Goal: Information Seeking & Learning: Check status

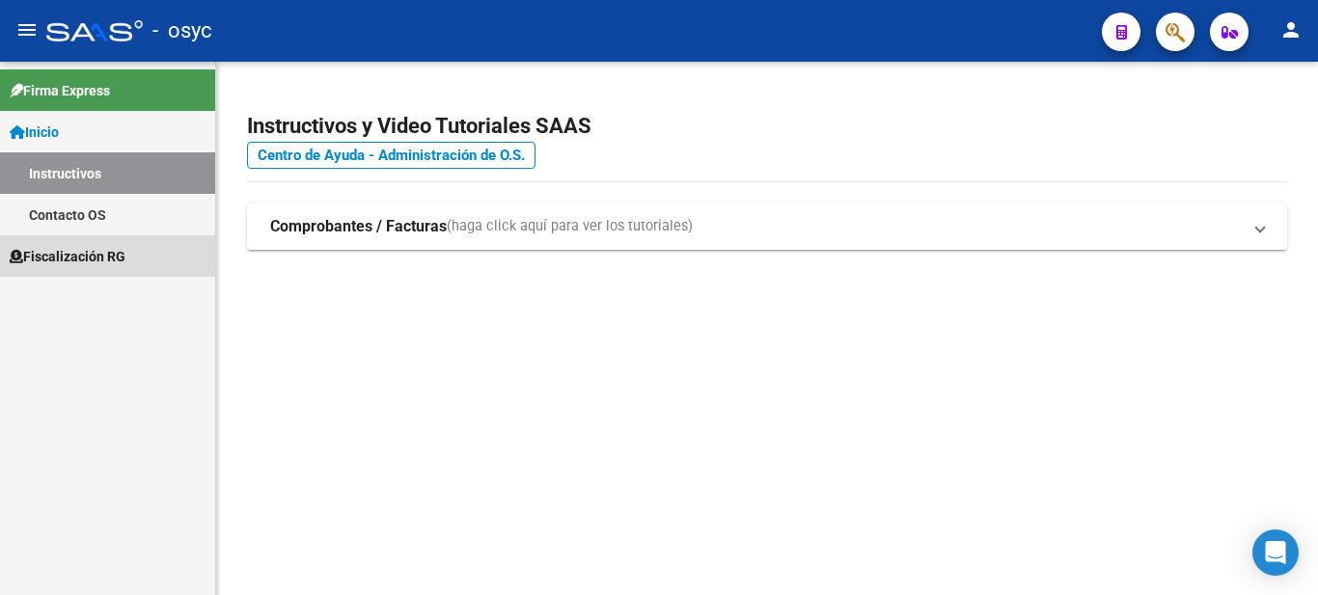
click at [81, 242] on link "Fiscalización RG" at bounding box center [107, 255] width 215 height 41
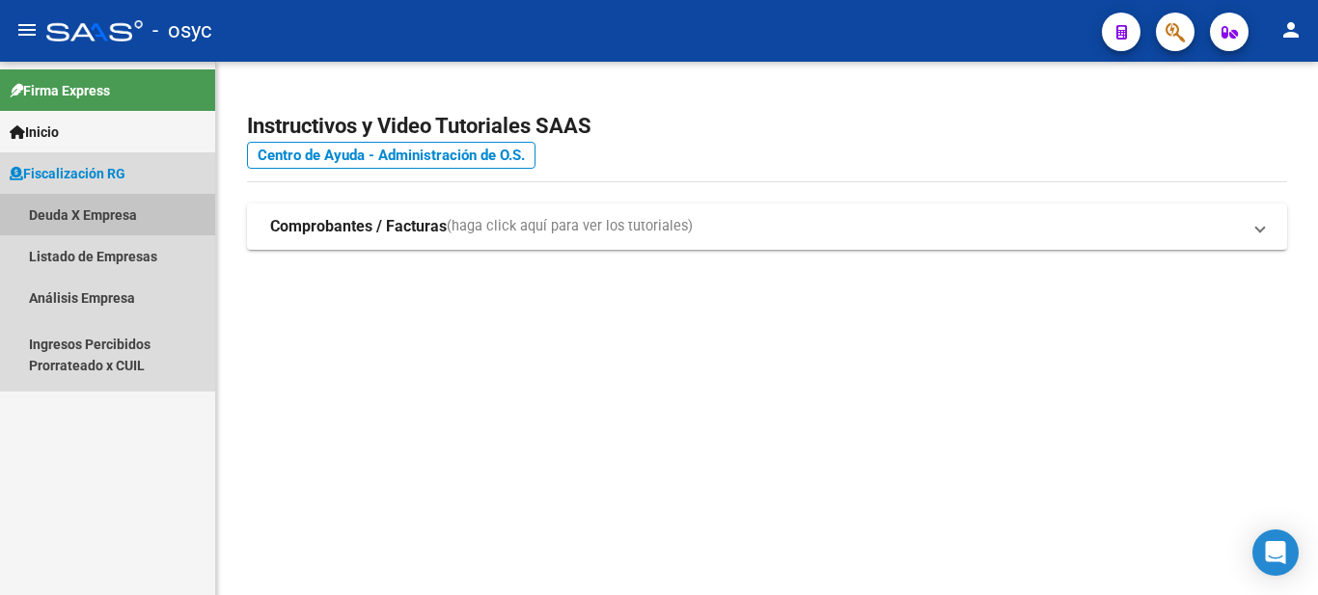
click at [111, 207] on link "Deuda X Empresa" at bounding box center [107, 214] width 215 height 41
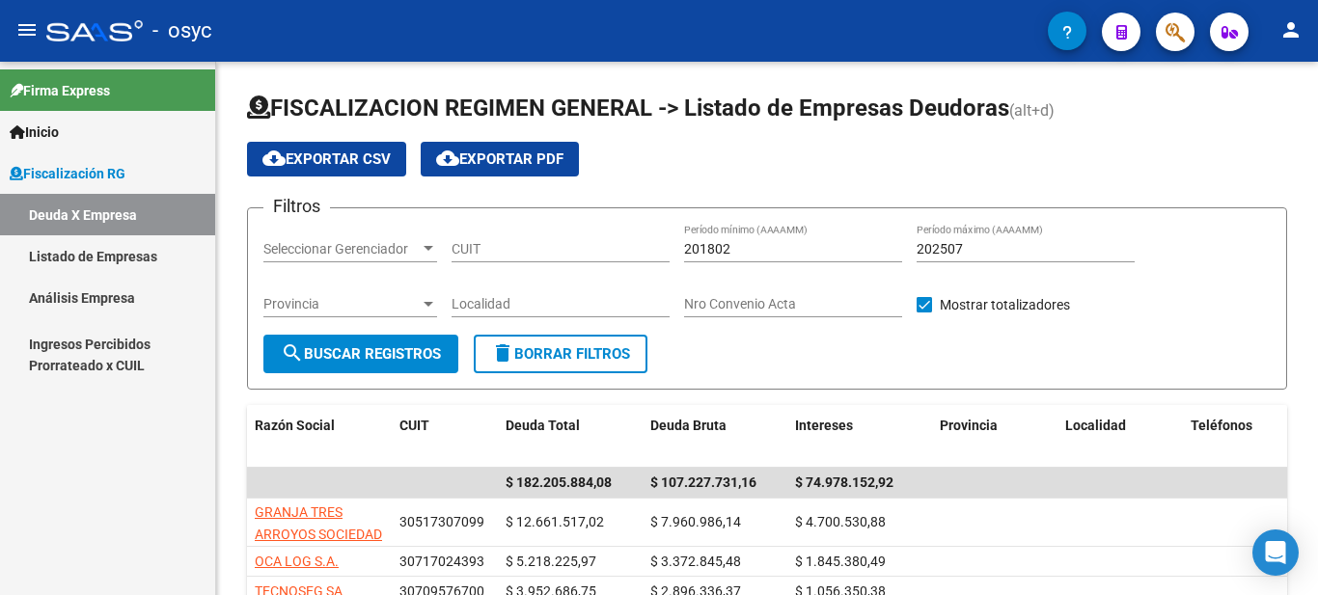
click at [103, 294] on link "Análisis Empresa" at bounding box center [107, 297] width 215 height 41
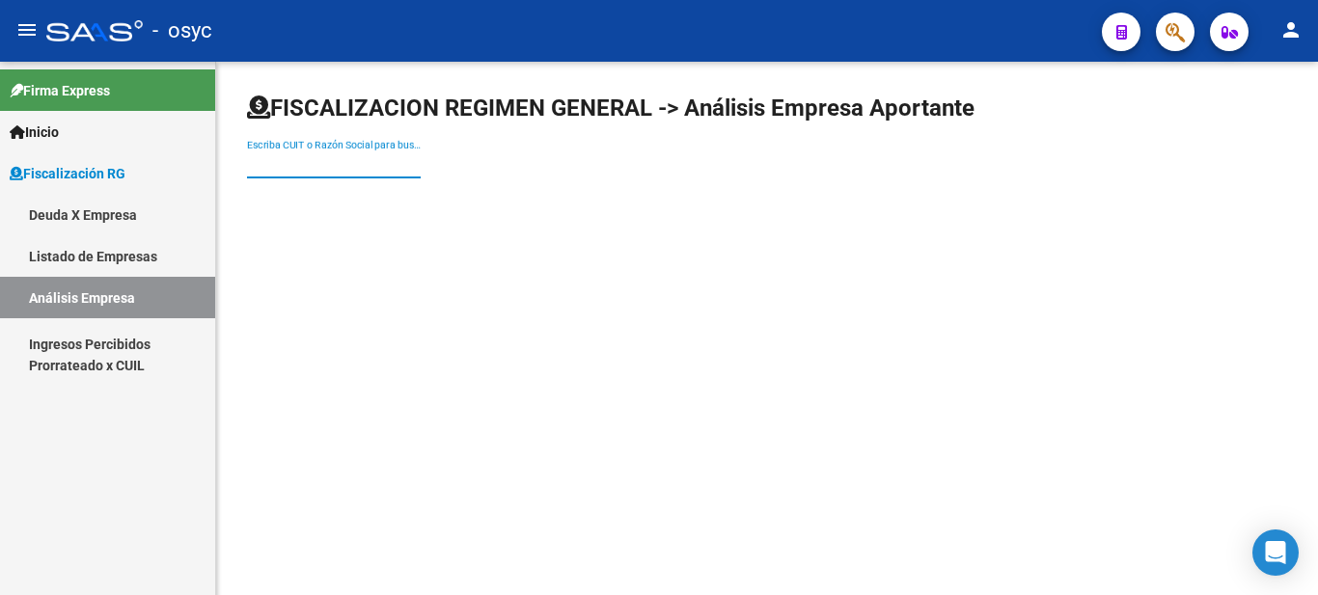
click at [340, 170] on input "Escriba CUIT o Razón Social para buscar" at bounding box center [334, 164] width 174 height 16
paste input "30717424626"
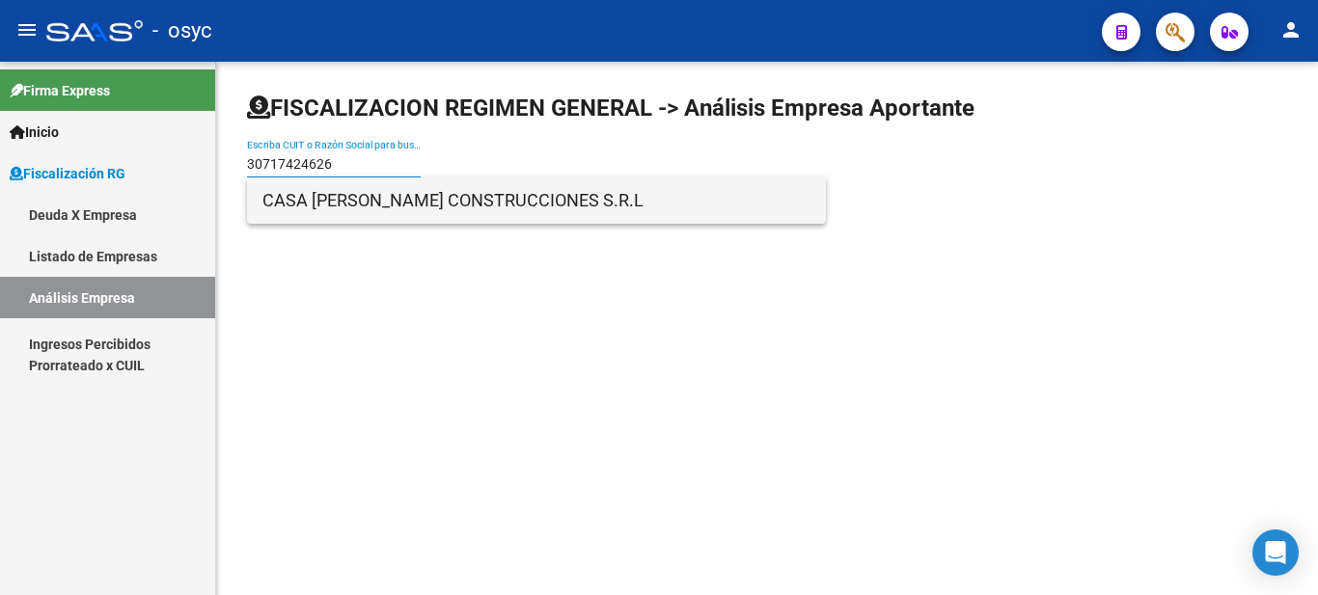
type input "30717424626"
click at [422, 207] on span "CASA [PERSON_NAME] CONSTRUCCIONES S.R.L" at bounding box center [536, 201] width 548 height 46
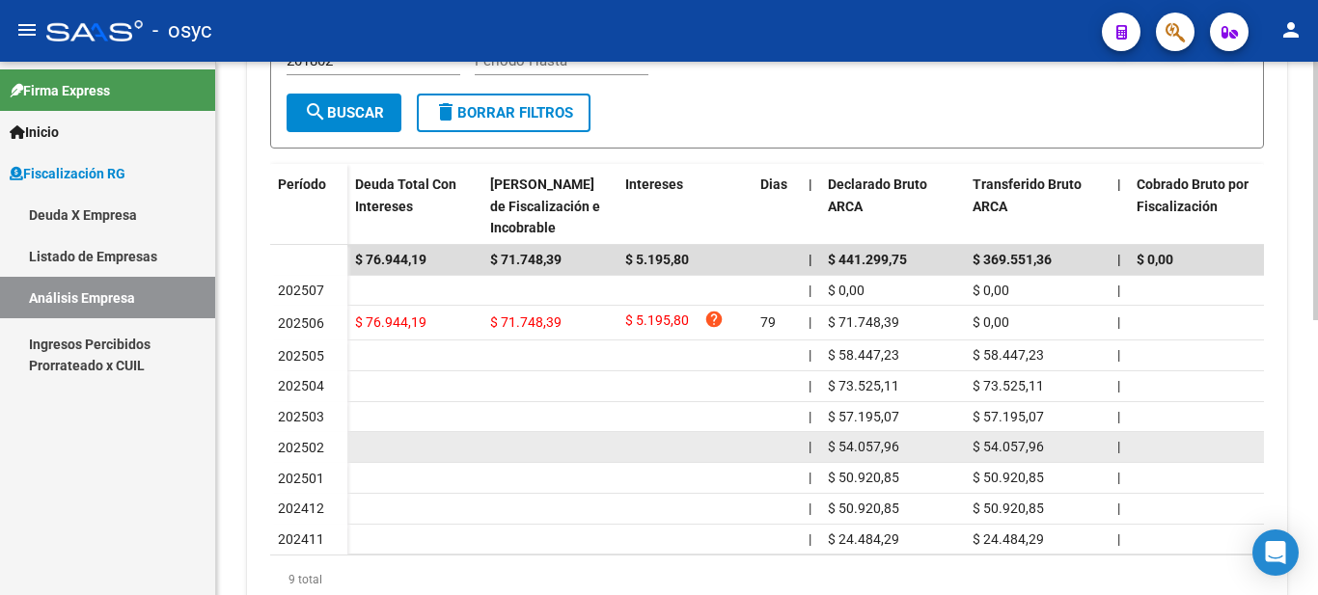
scroll to position [568, 0]
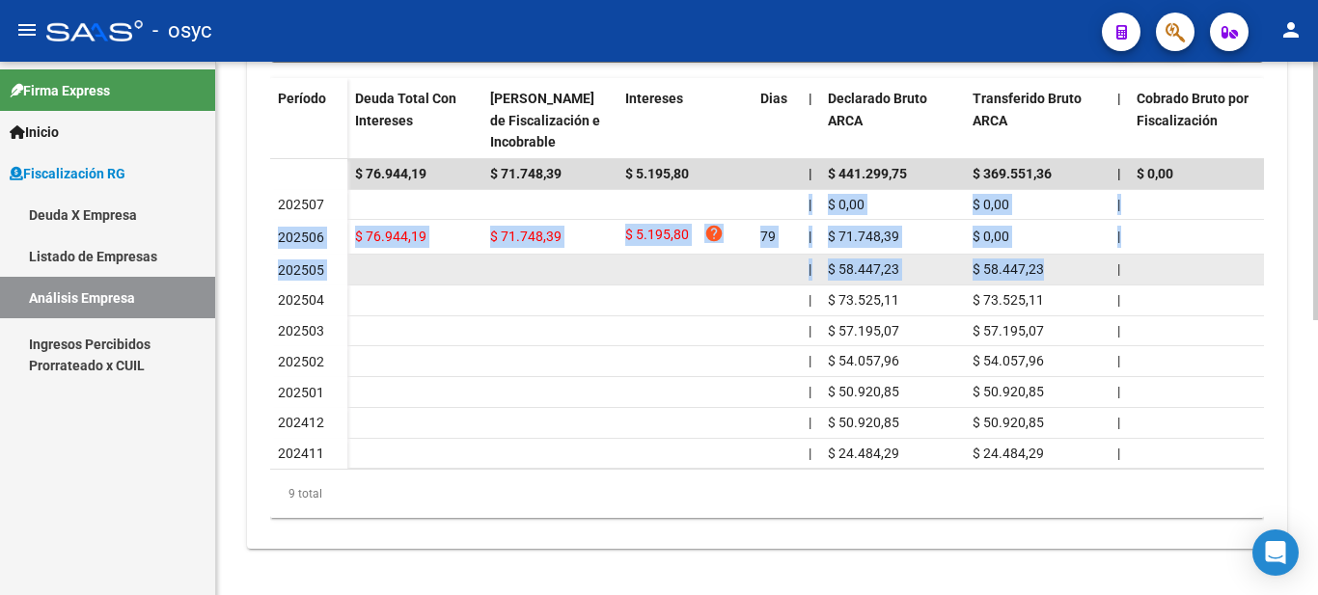
drag, startPoint x: 451, startPoint y: 185, endPoint x: 1056, endPoint y: 261, distance: 609.7
click at [1056, 261] on datatable-scroller "$ 76.944,19 $ 71.748,39 $ 5.195,80 | $ 441.299,75 $ 369.551,36 | $ 0,00 $ 0,00 …" at bounding box center [767, 314] width 994 height 311
click at [1062, 262] on div "$ 58.447,23" at bounding box center [1037, 270] width 129 height 22
click at [1065, 262] on div "$ 58.447,23" at bounding box center [1037, 270] width 129 height 22
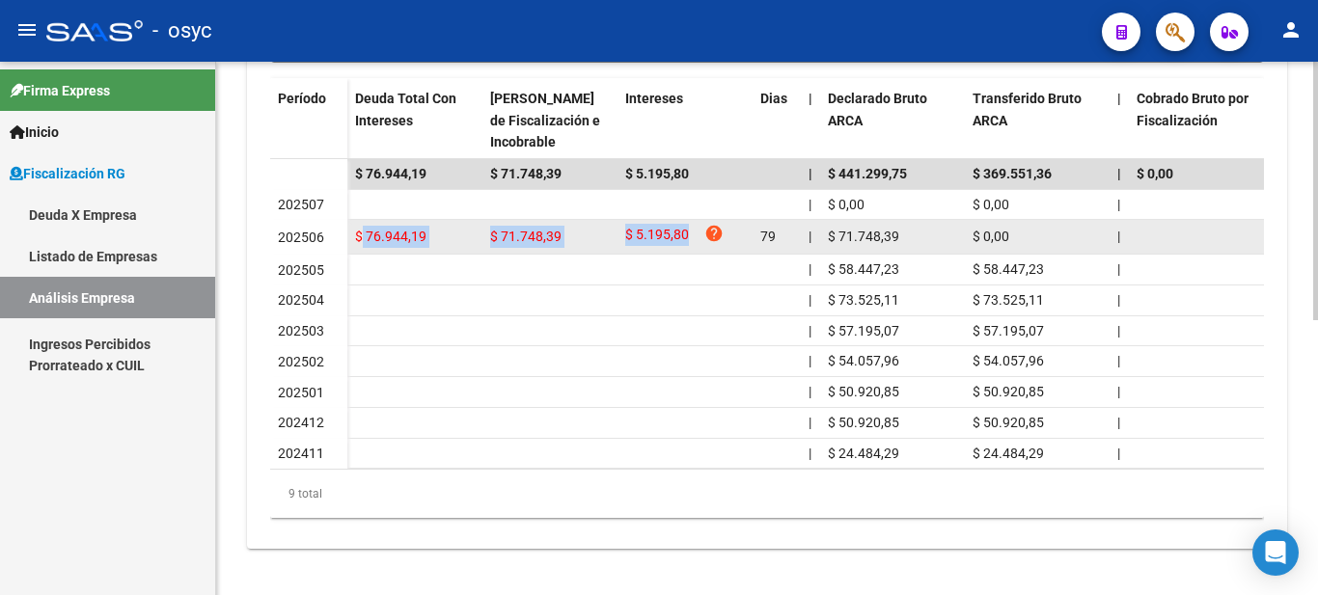
drag, startPoint x: 364, startPoint y: 218, endPoint x: 700, endPoint y: 217, distance: 335.8
click at [700, 224] on div "$ 5.195,80 help" at bounding box center [685, 237] width 120 height 26
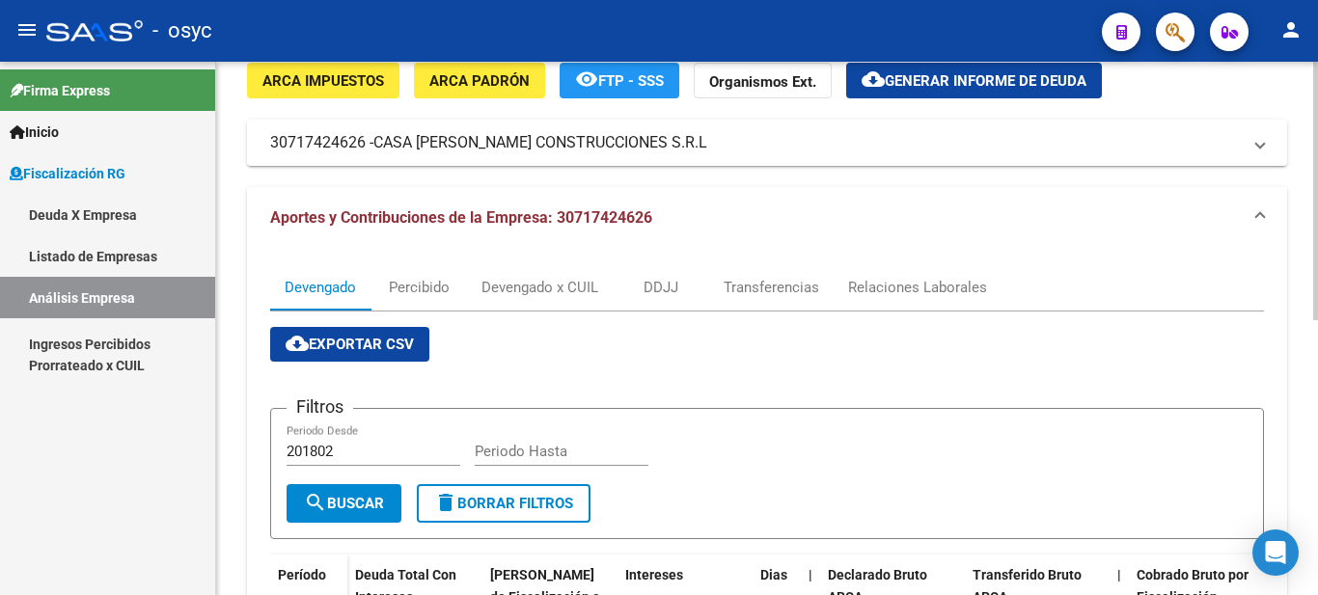
scroll to position [0, 0]
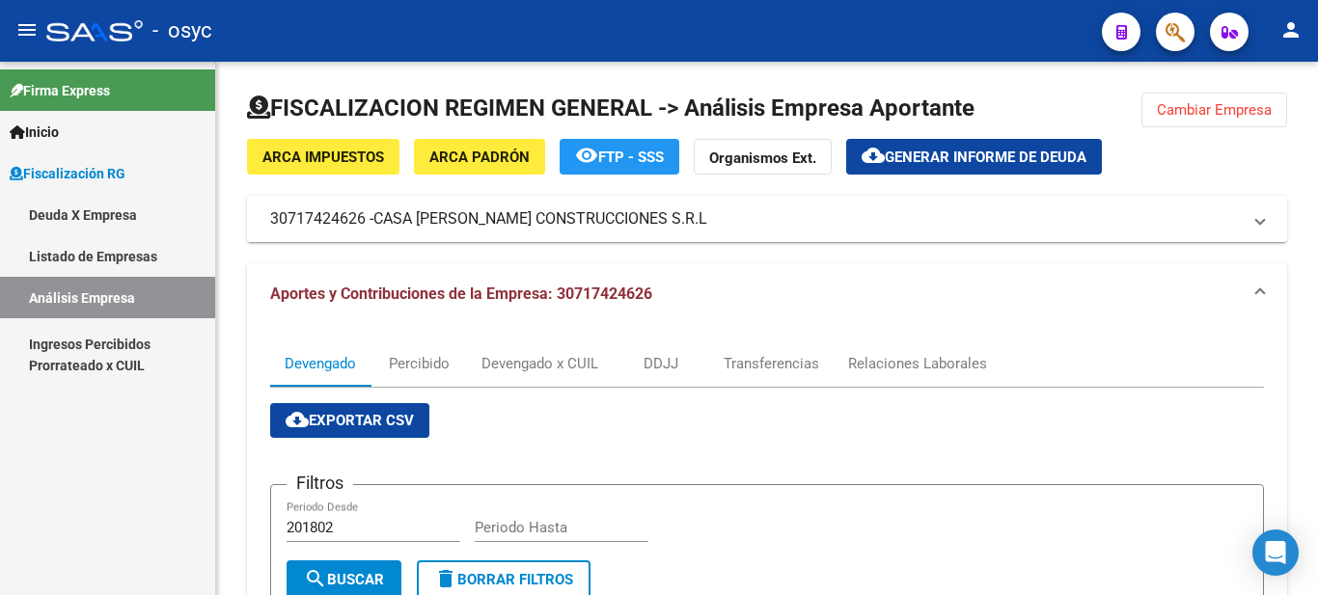
click at [84, 38] on div at bounding box center [94, 30] width 96 height 21
